Goal: Transaction & Acquisition: Book appointment/travel/reservation

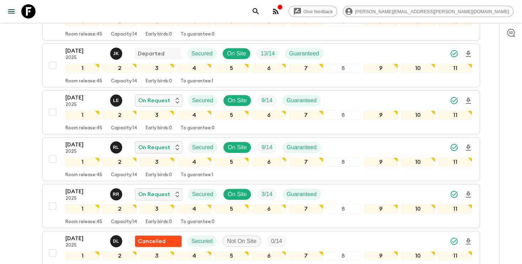
click at [260, 15] on icon "search adventures" at bounding box center [256, 11] width 9 height 9
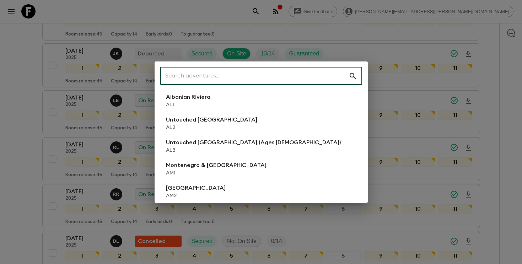
click at [275, 71] on input "text" at bounding box center [254, 76] width 188 height 20
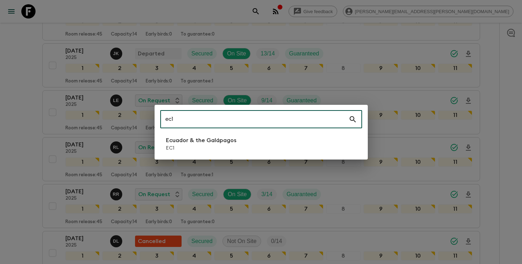
type input "ec1"
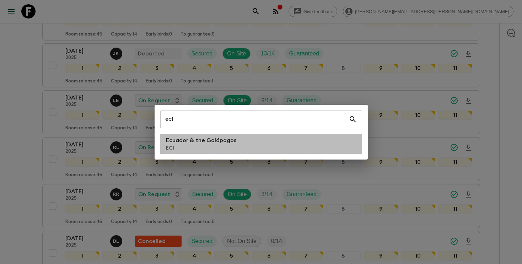
click at [239, 143] on li "Ecuador & the Galápagos EC1" at bounding box center [261, 144] width 202 height 20
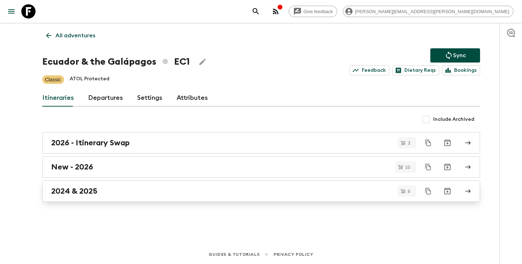
click at [53, 185] on link "2024 & 2025" at bounding box center [261, 191] width 438 height 21
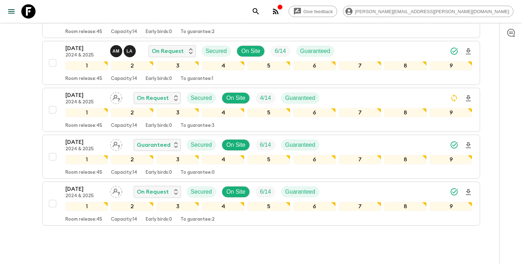
scroll to position [199, 0]
